Goal: Task Accomplishment & Management: Use online tool/utility

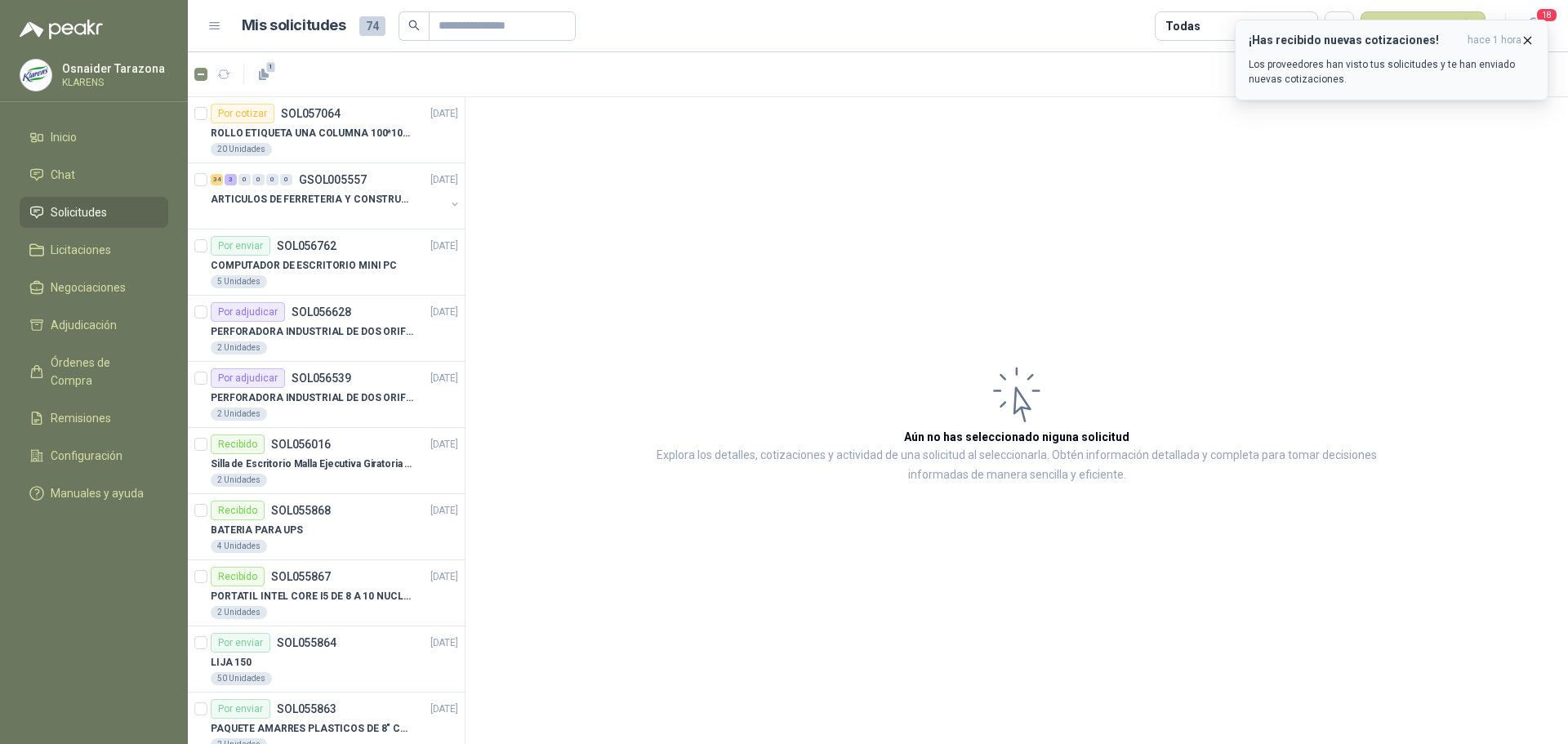
click at [1524, 41] on icon "button" at bounding box center [1527, 41] width 14 height 14
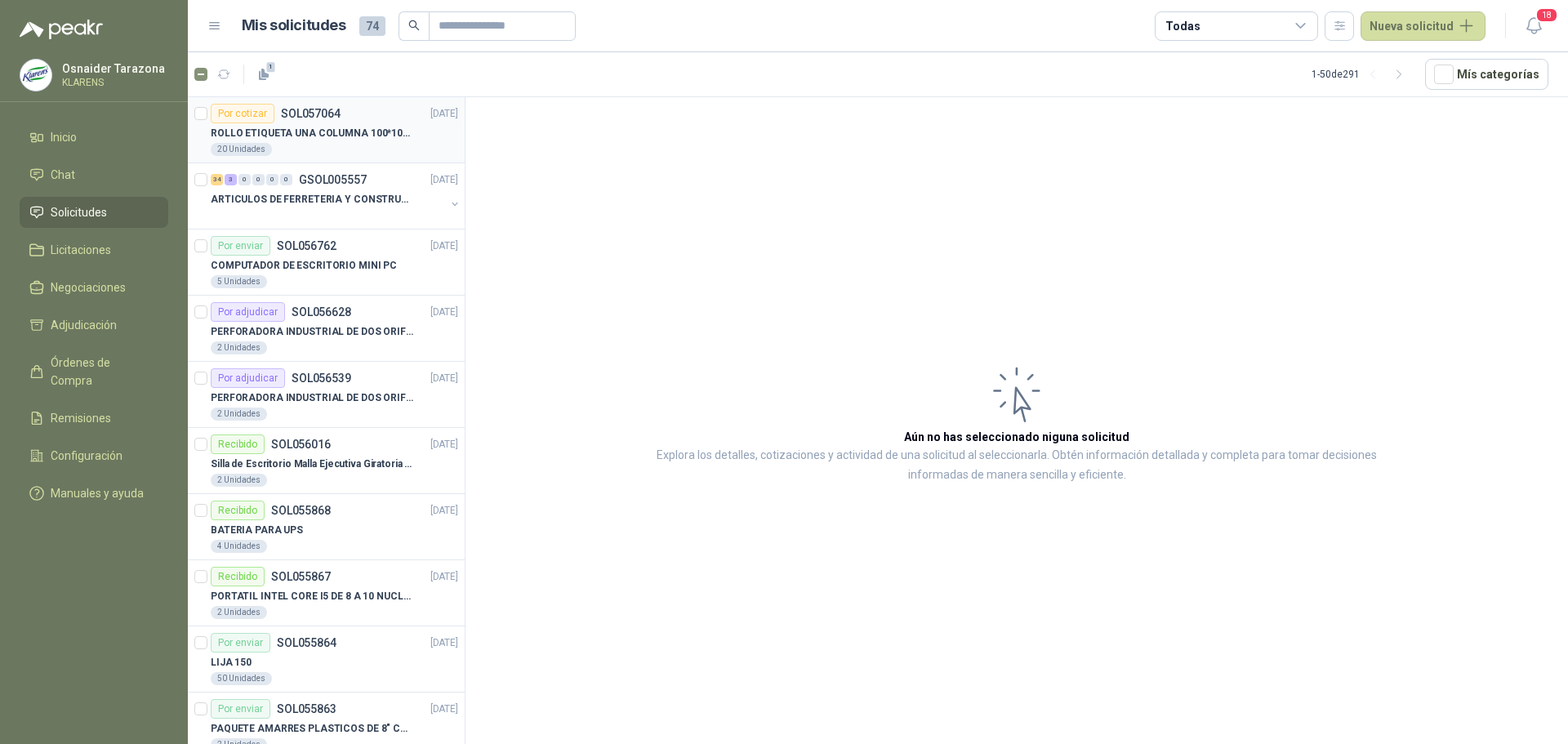
click at [346, 124] on div "ROLLO ETIQUETA UNA COLUMNA 100*100*500un" at bounding box center [335, 133] width 247 height 19
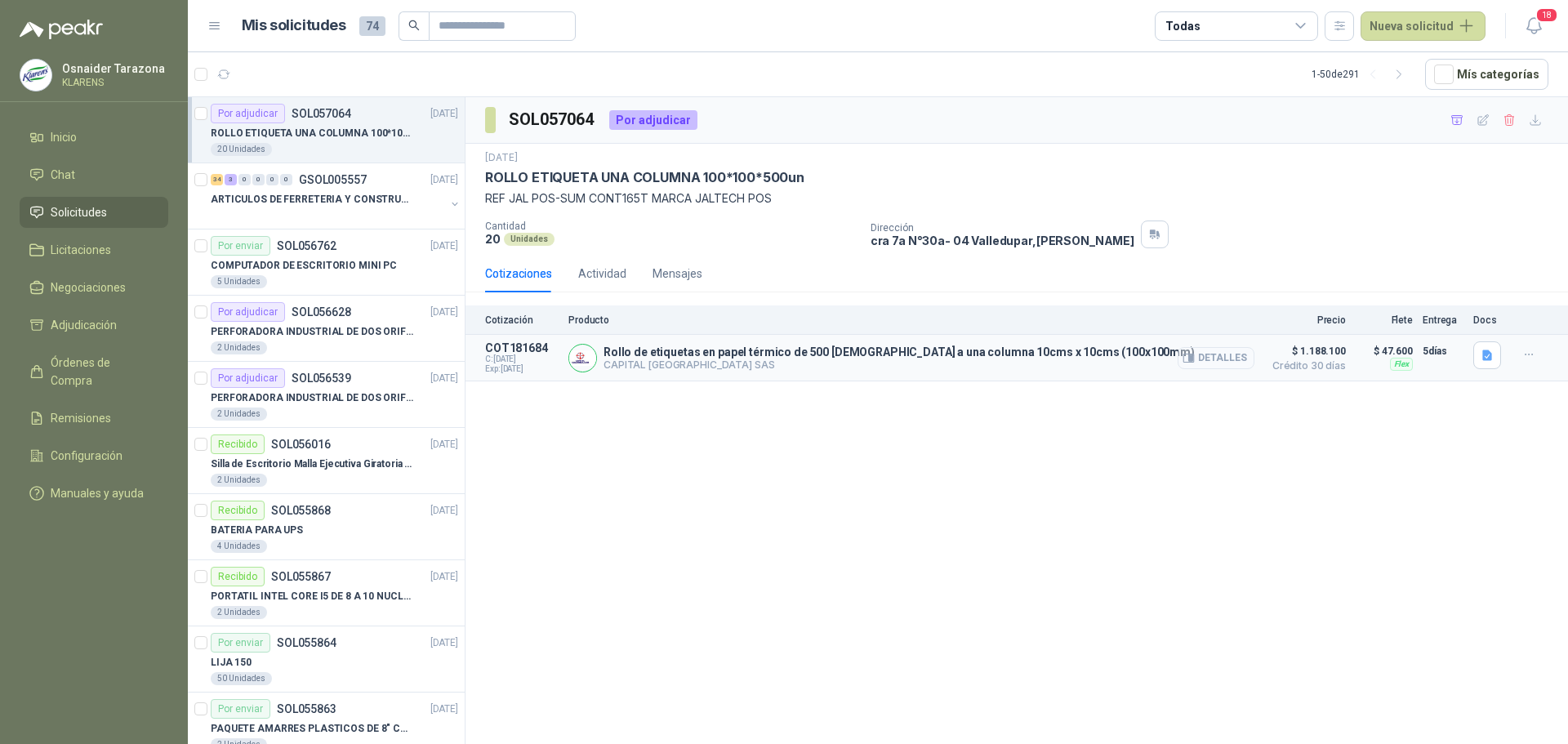
click at [1193, 360] on icon "button" at bounding box center [1191, 357] width 4 height 6
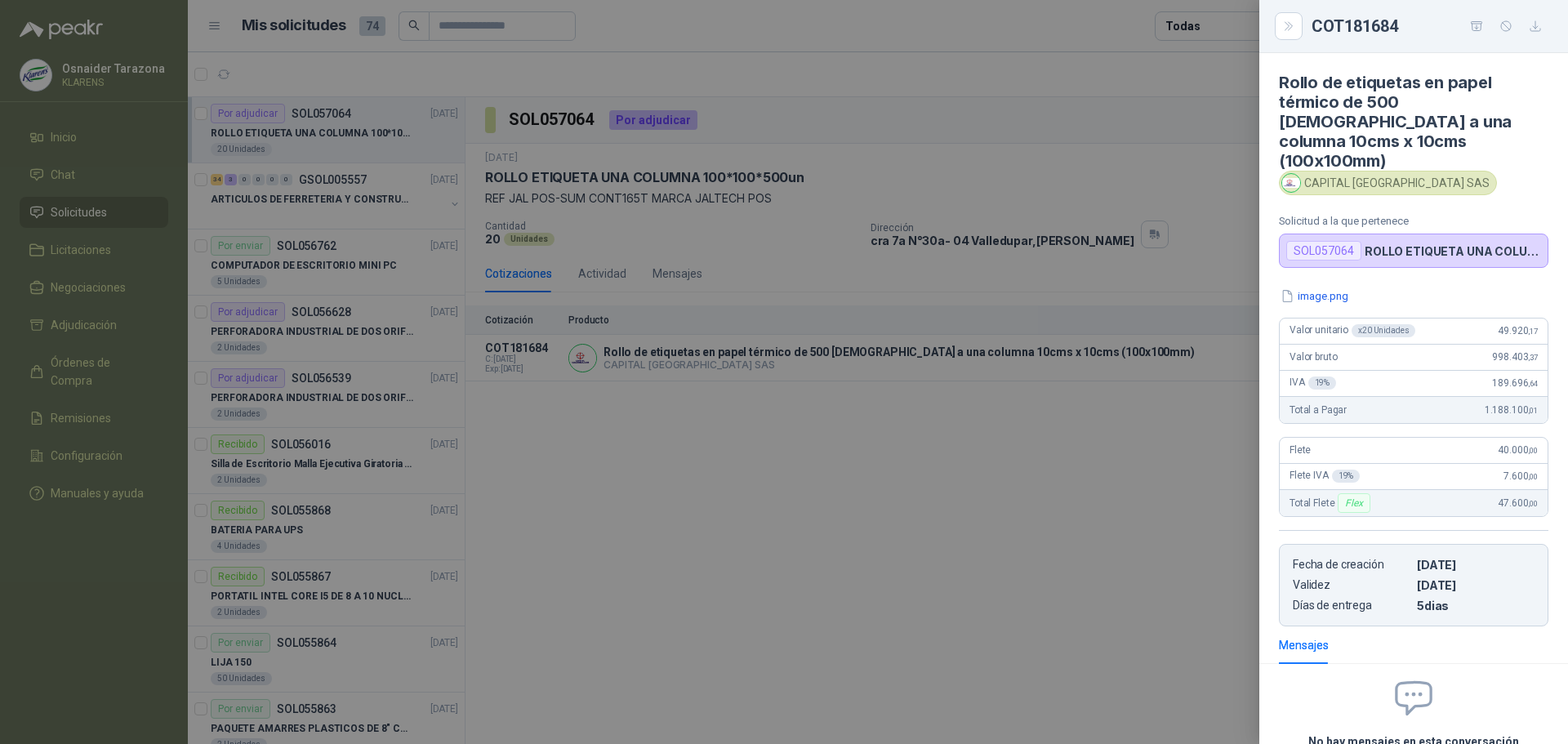
click at [967, 443] on div at bounding box center [784, 372] width 1568 height 744
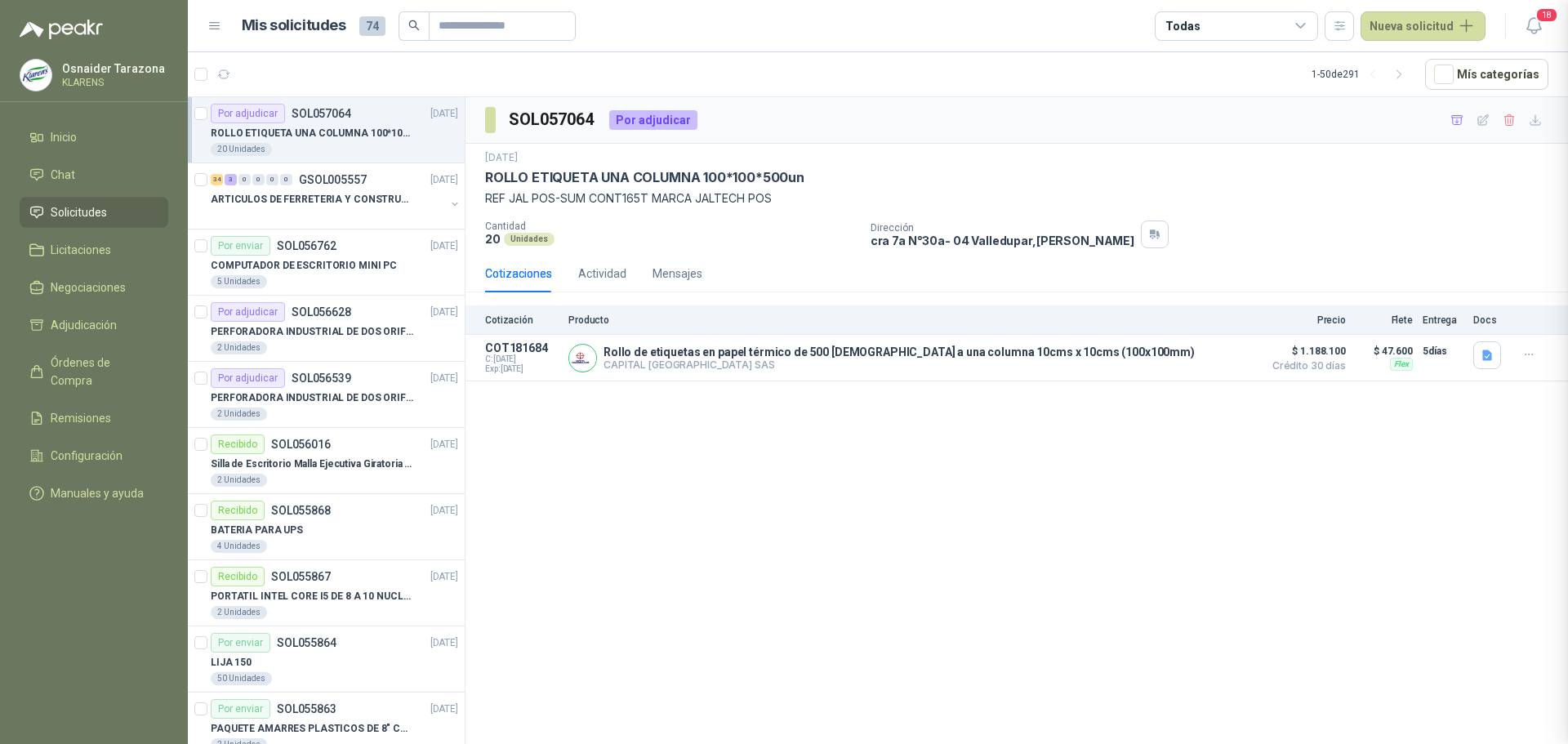
scroll to position [140, 0]
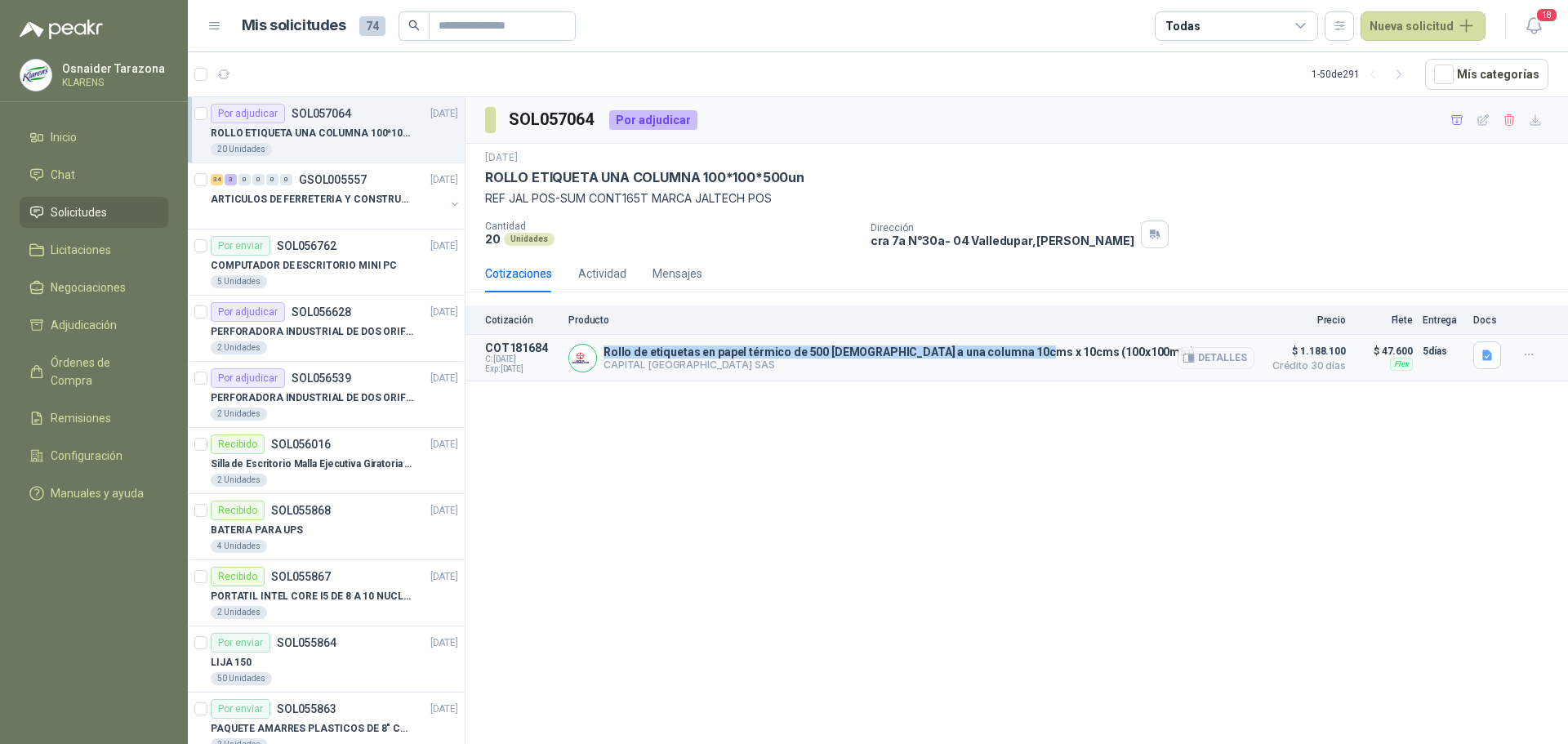
drag, startPoint x: 604, startPoint y: 348, endPoint x: 1016, endPoint y: 353, distance: 412.0
click at [1016, 353] on p "Rollo de etiquetas en papel térmico de 500 [DEMOGRAPHIC_DATA] a una columna 10c…" at bounding box center [899, 351] width 592 height 13
copy p "Rollo de etiquetas en papel térmico de 500 rótulos a una columna 10cms x 10cms"
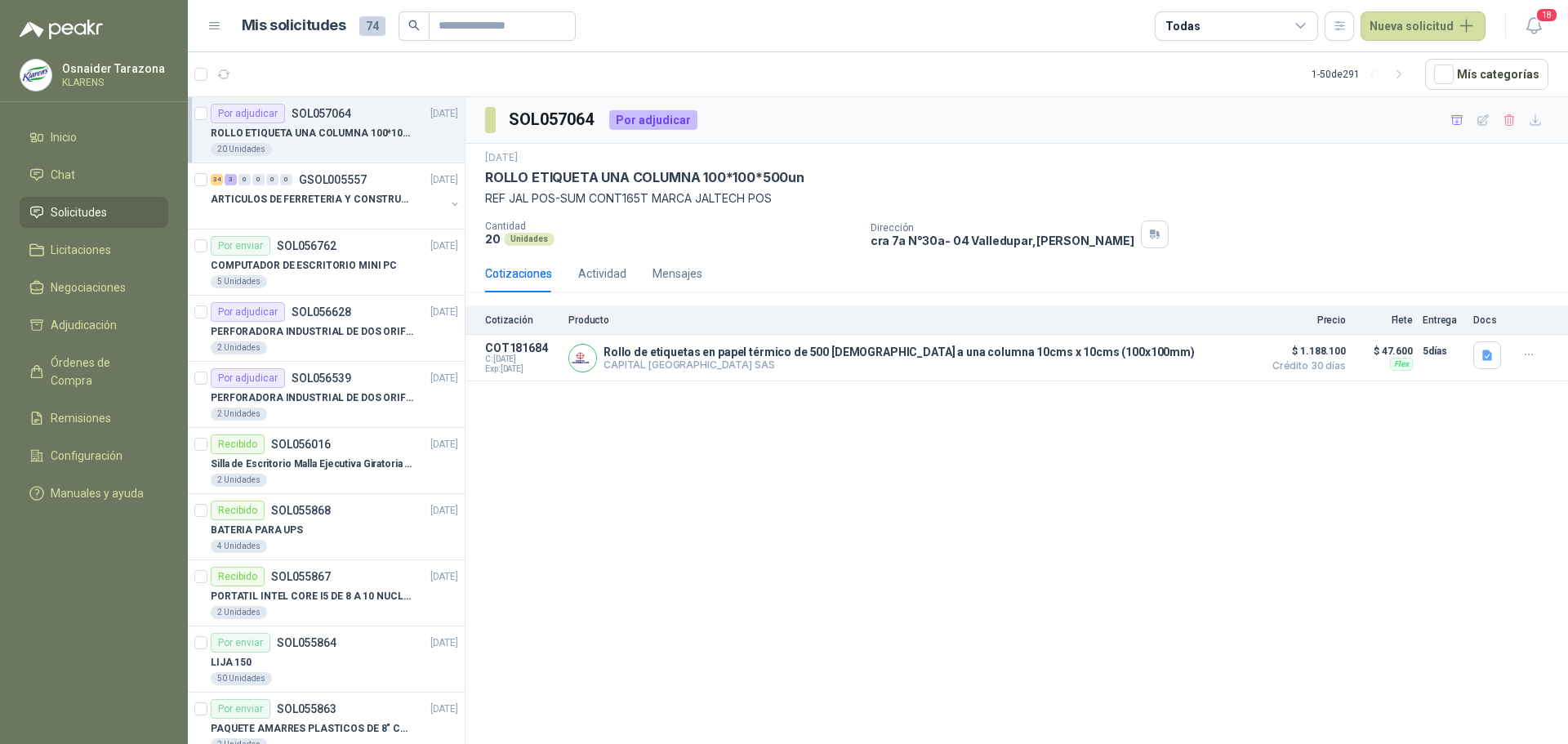
click at [756, 416] on div "SOL057064 Por adjudicar 23 sept, 2025 ROLLO ETIQUETA UNA COLUMNA 100*100*500un …" at bounding box center [1016, 423] width 1103 height 652
click at [1204, 349] on button "Detalles" at bounding box center [1216, 357] width 77 height 22
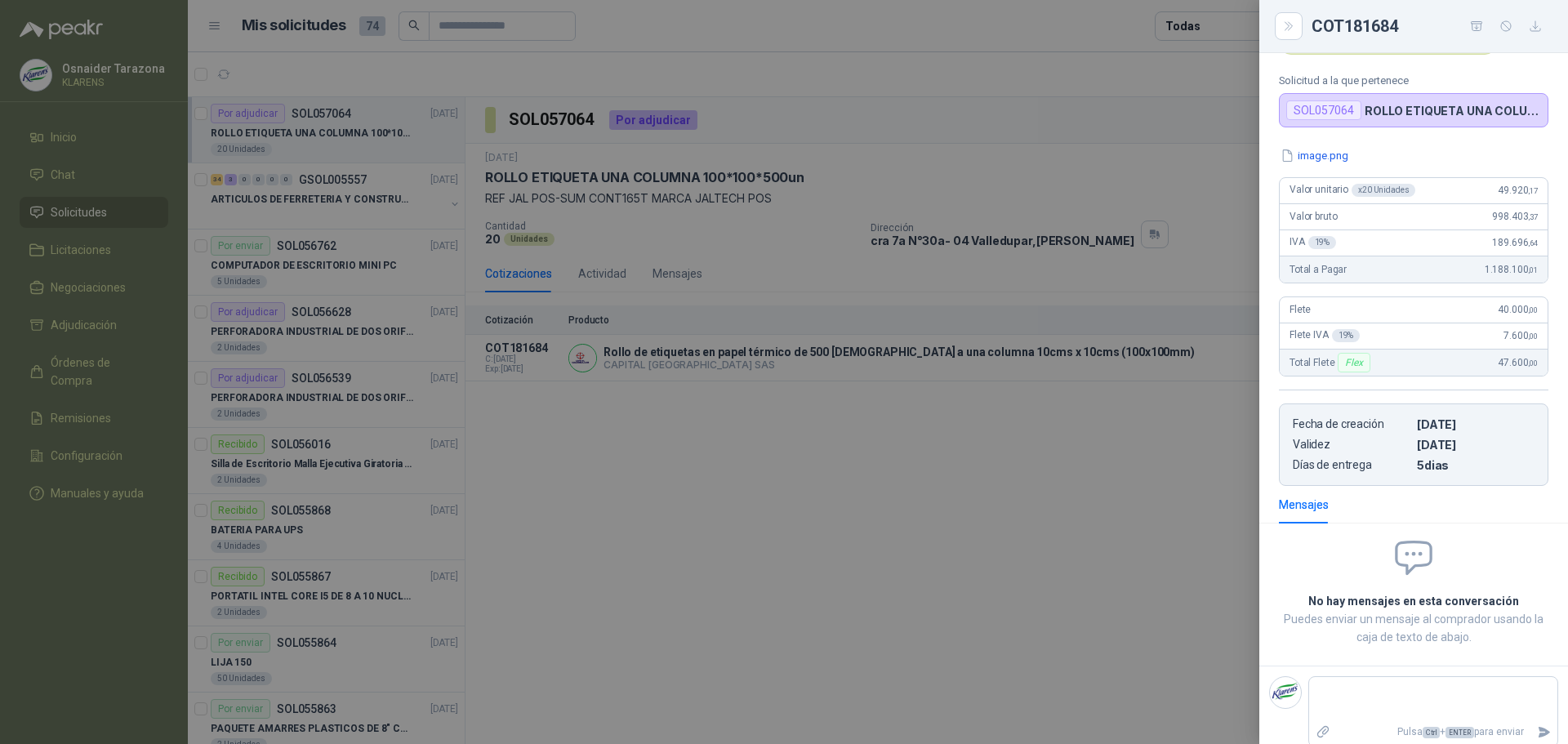
click at [1202, 408] on div at bounding box center [784, 372] width 1568 height 744
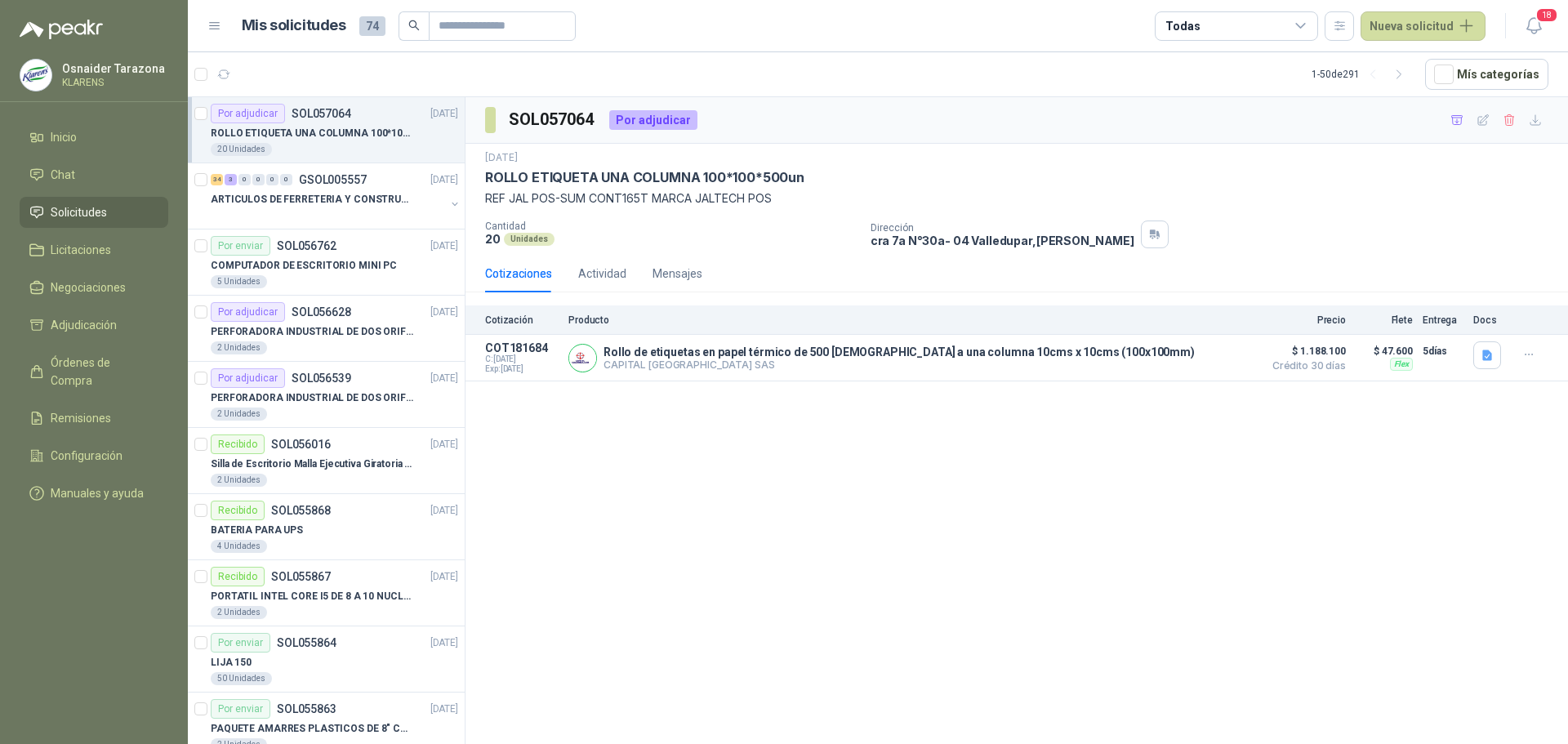
click at [581, 114] on h3 "SOL057064" at bounding box center [552, 119] width 87 height 26
copy h3 "SOL057064"
click at [87, 71] on p "Osnaider Tarazona" at bounding box center [113, 68] width 103 height 11
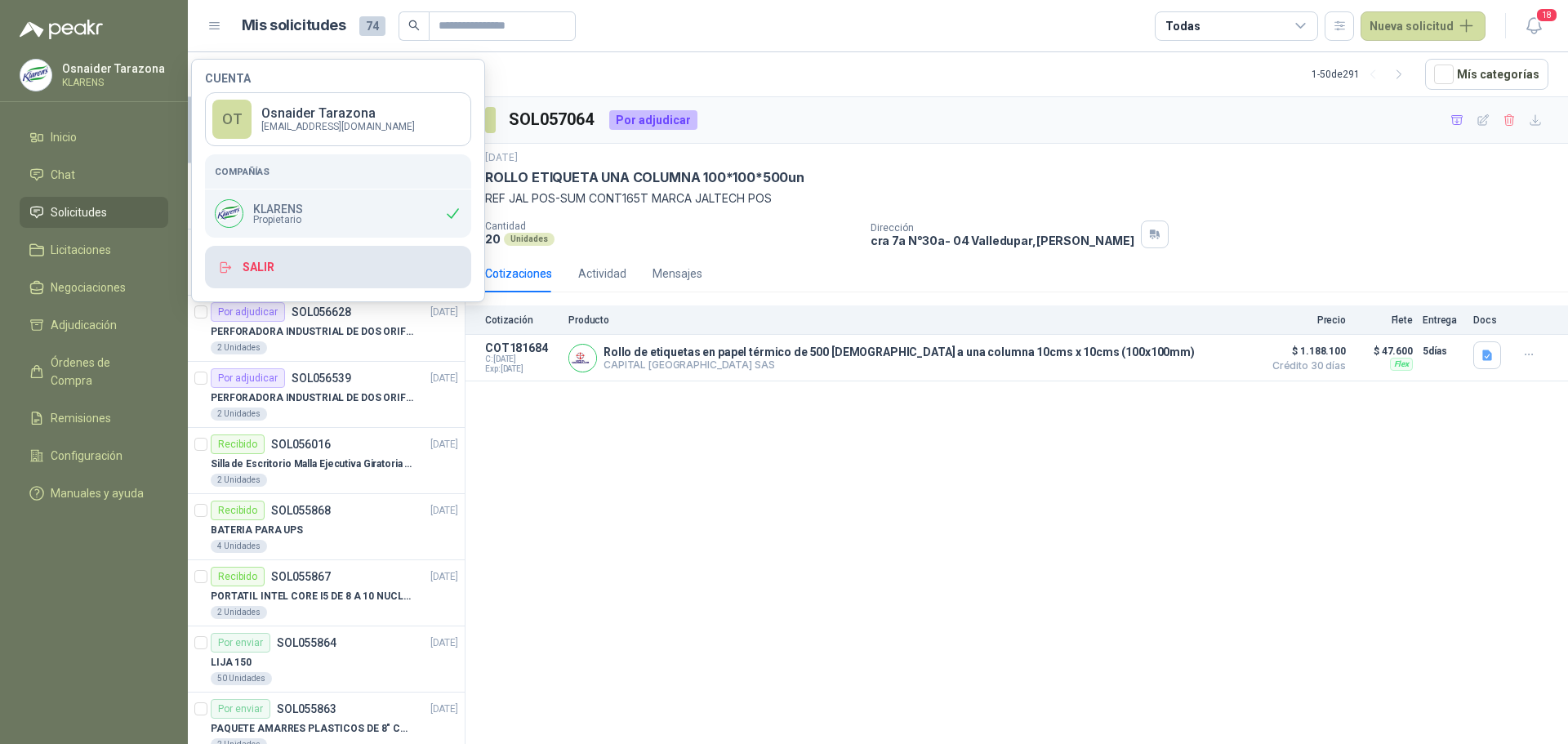
click at [260, 260] on button "Salir" at bounding box center [338, 267] width 267 height 42
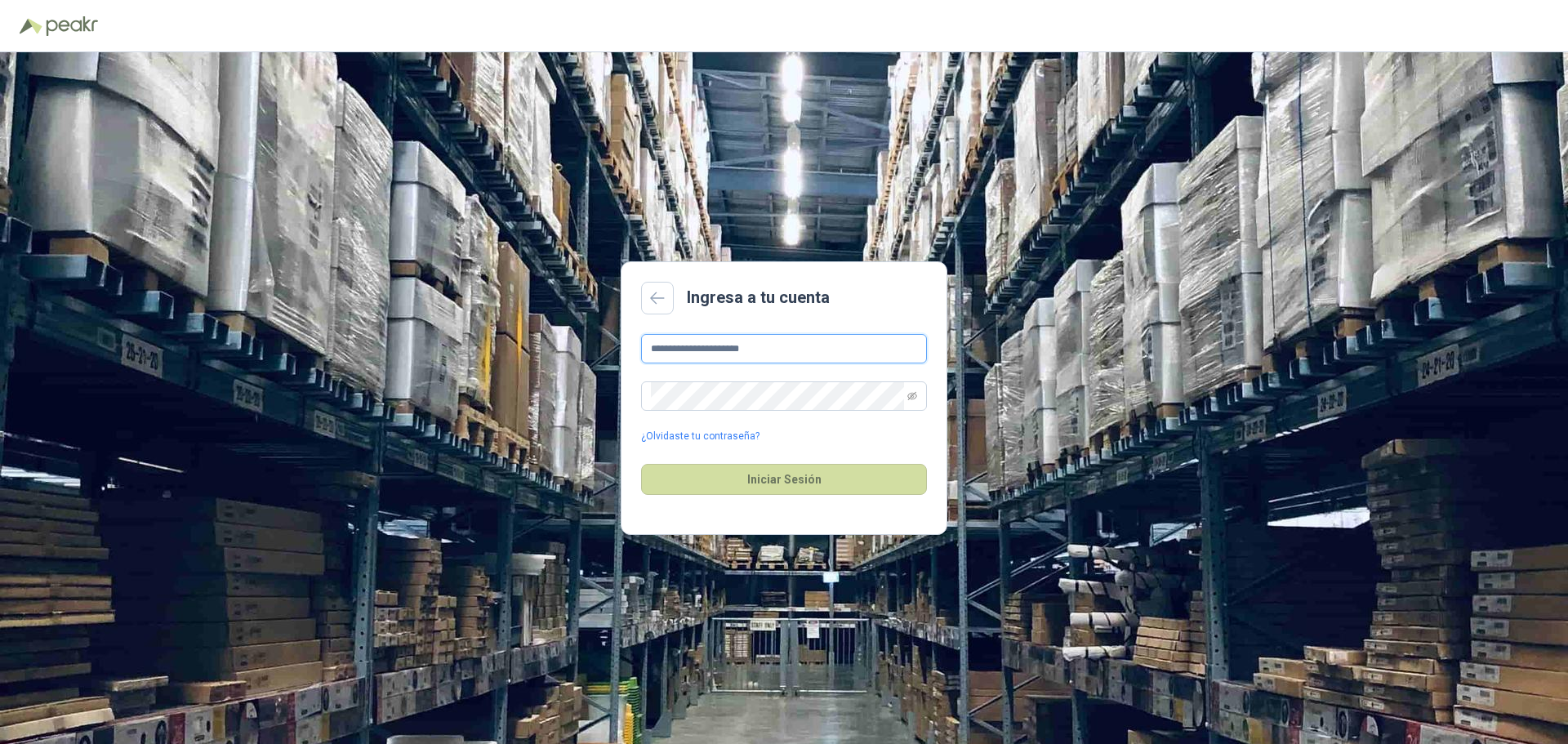
type input "**********"
